Goal: Navigation & Orientation: Find specific page/section

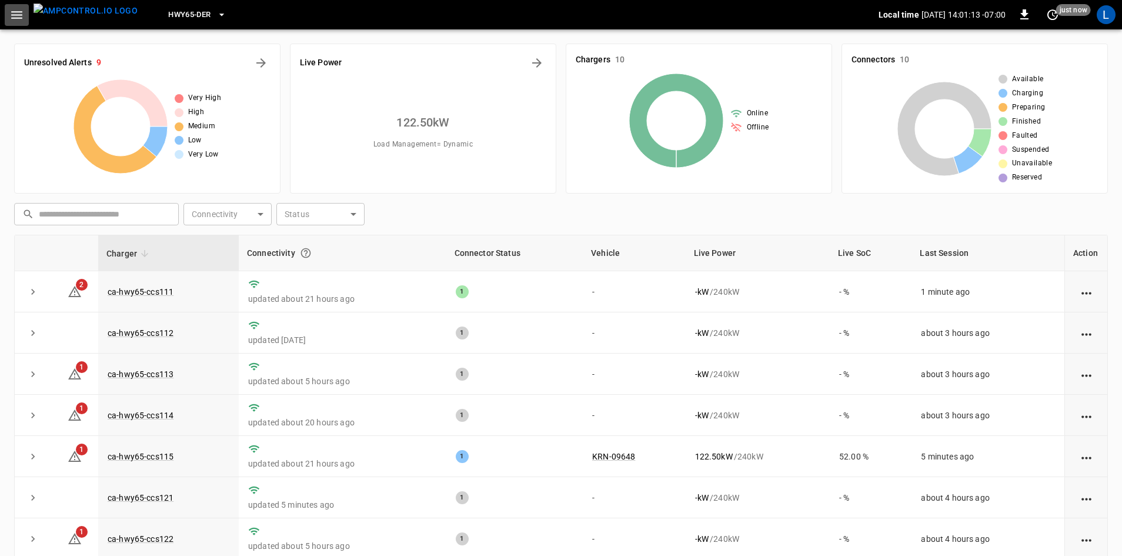
click at [14, 10] on icon "button" at bounding box center [16, 15] width 15 height 15
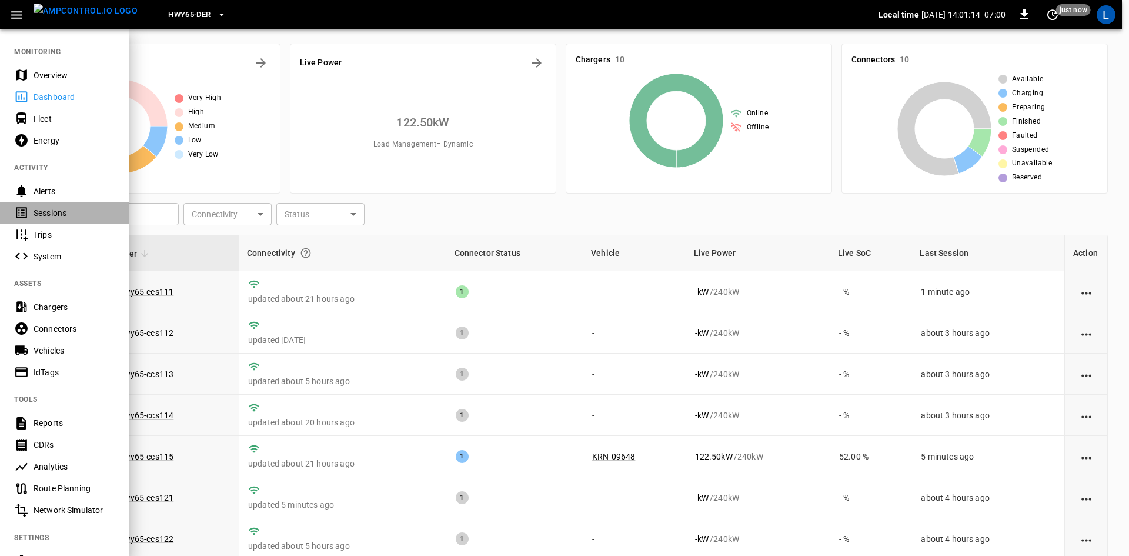
click at [44, 218] on div "Sessions" at bounding box center [75, 213] width 82 height 12
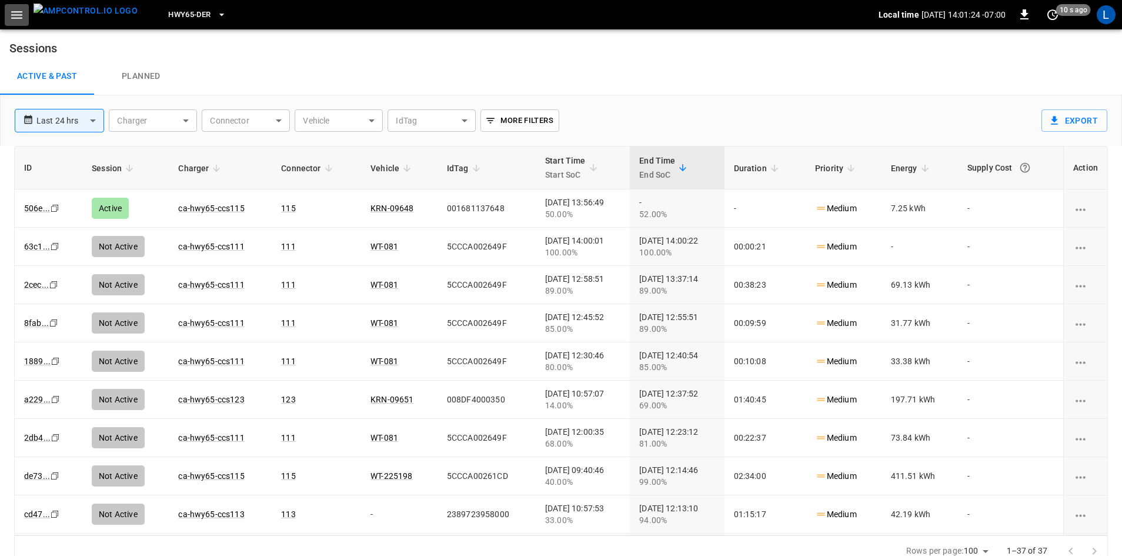
click at [17, 15] on icon "button" at bounding box center [16, 15] width 11 height 8
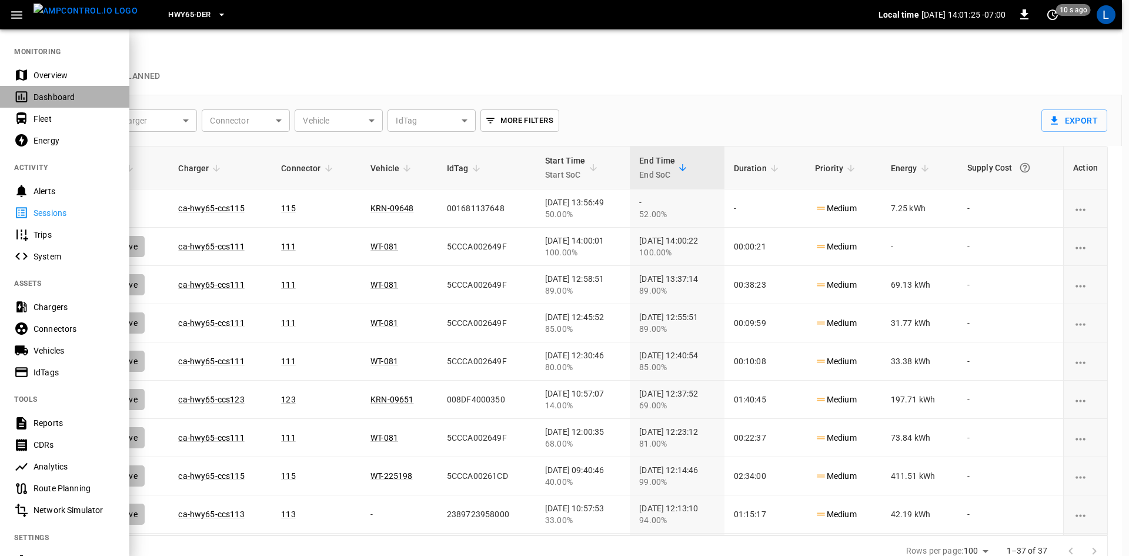
click at [72, 96] on div "Dashboard" at bounding box center [75, 97] width 82 height 12
